Goal: Find specific page/section: Find specific page/section

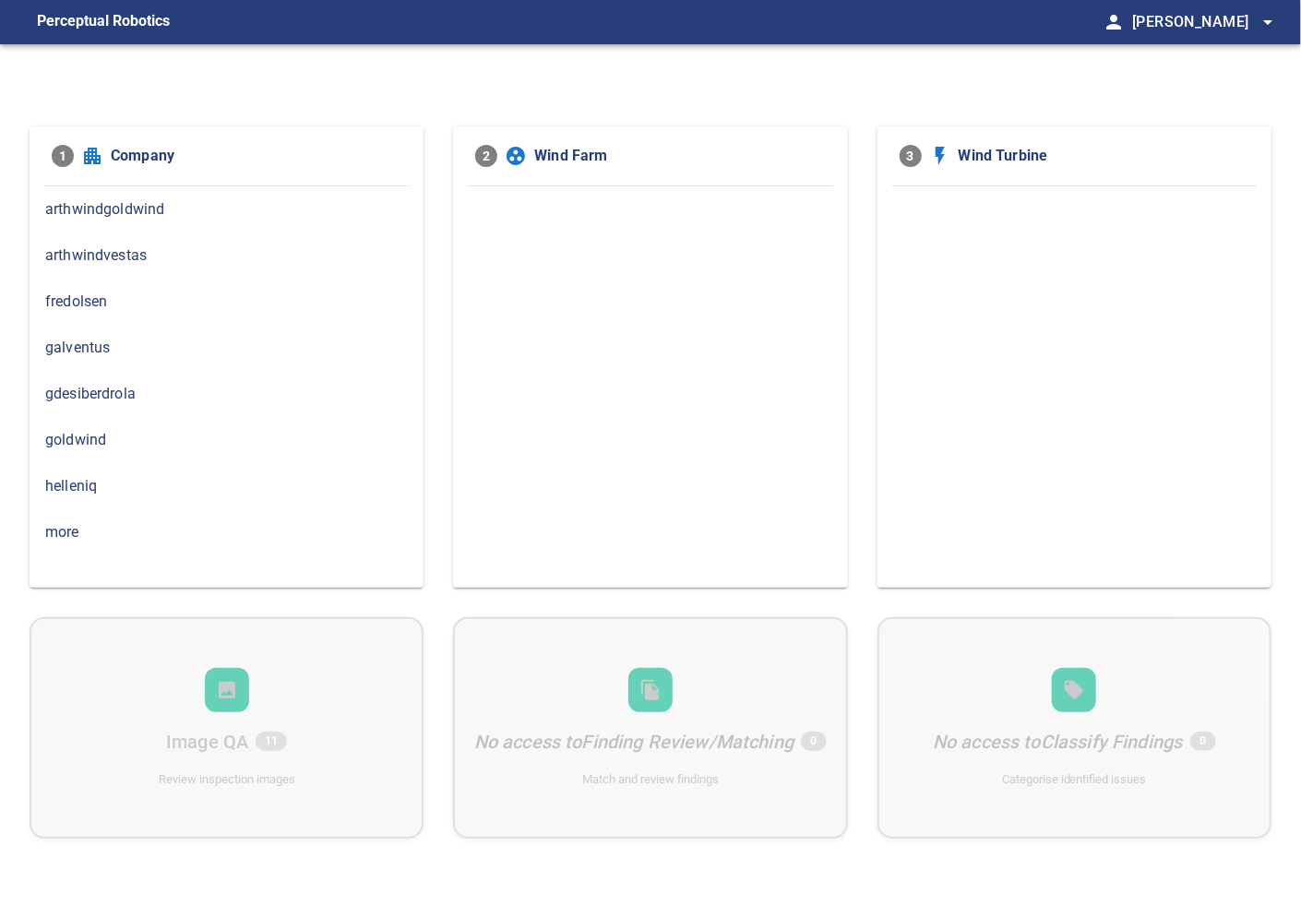
click at [155, 388] on span "gdesiberdrola" at bounding box center [226, 394] width 363 height 22
